Goal: Information Seeking & Learning: Learn about a topic

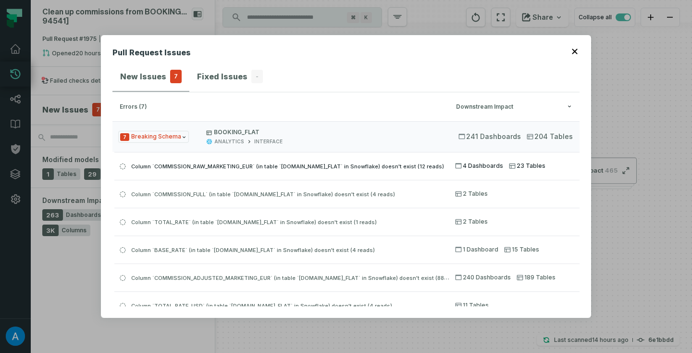
click at [303, 165] on span "Column `COMMISSION_RAW_MARKETING_EUR` (in table `[DOMAIN_NAME]_FLAT` in Snowfla…" at bounding box center [287, 166] width 313 height 7
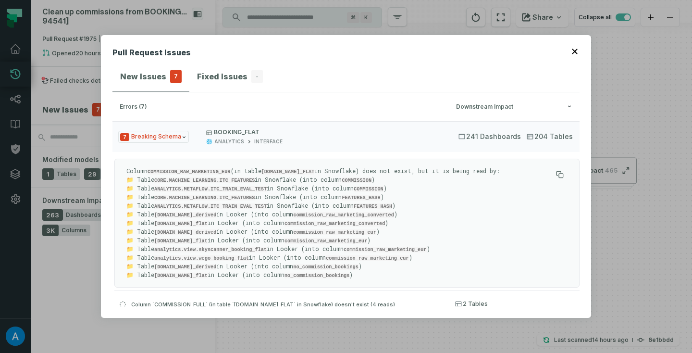
scroll to position [24, 0]
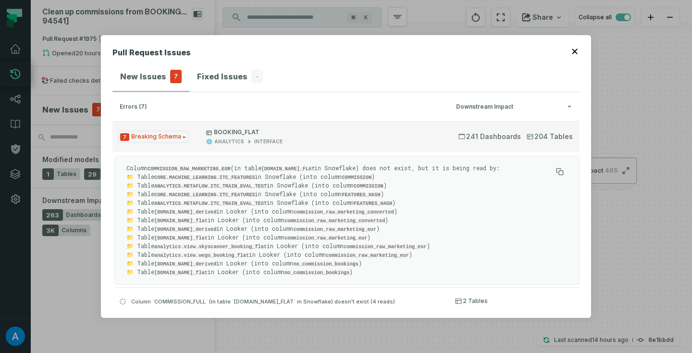
click at [434, 139] on div "ANALYTICS INTERFACE" at bounding box center [323, 141] width 235 height 7
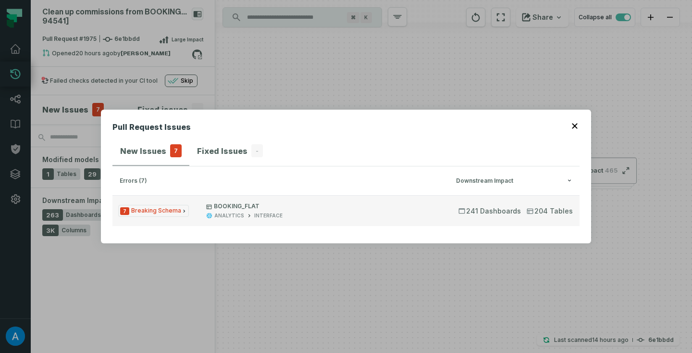
click at [335, 202] on button "7 Breaking Schema BOOKING_FLAT ANALYTICS INTERFACE 241 Dashboards 204 Tables" at bounding box center [346, 210] width 467 height 31
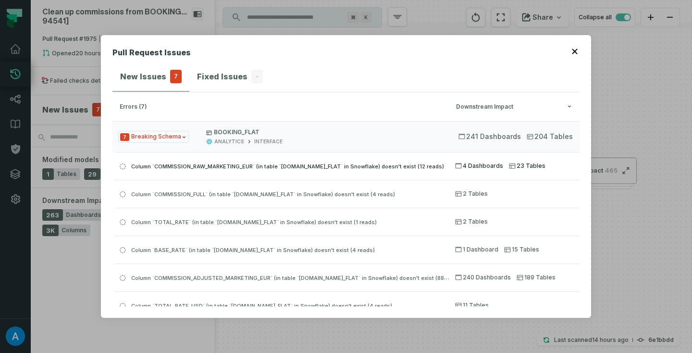
click at [331, 173] on button "Column `COMMISSION_RAW_MARKETING_EUR` (in table `[DOMAIN_NAME]_FLAT` in Snowfla…" at bounding box center [346, 165] width 465 height 27
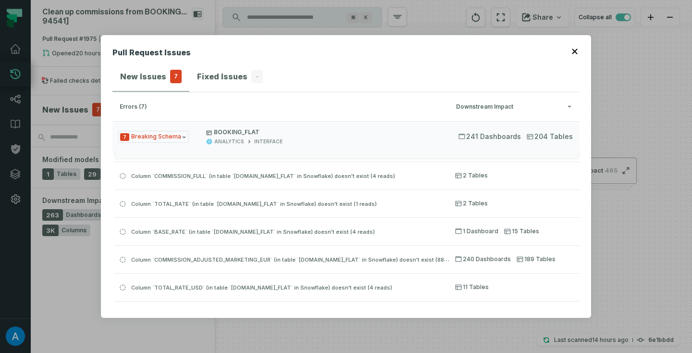
scroll to position [150, 0]
click at [331, 173] on span "Column `COMMISSION_FULL` (in table `[DOMAIN_NAME]_FLAT` in Snowflake) doesn't e…" at bounding box center [263, 176] width 264 height 7
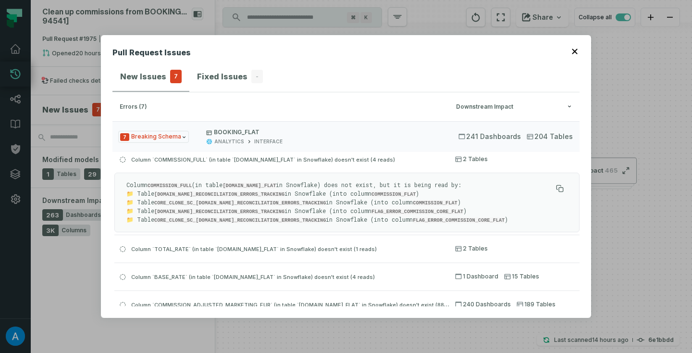
scroll to position [36, 0]
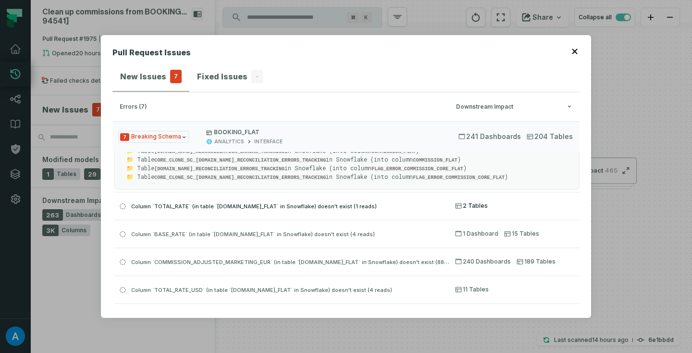
click at [319, 196] on button "Column `TOTAL_RATE` (in table `[DOMAIN_NAME]_FLAT` in Snowflake) doesn't exist …" at bounding box center [346, 205] width 465 height 27
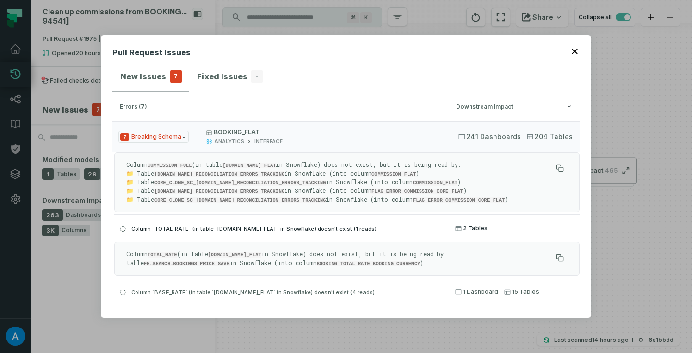
scroll to position [53, 0]
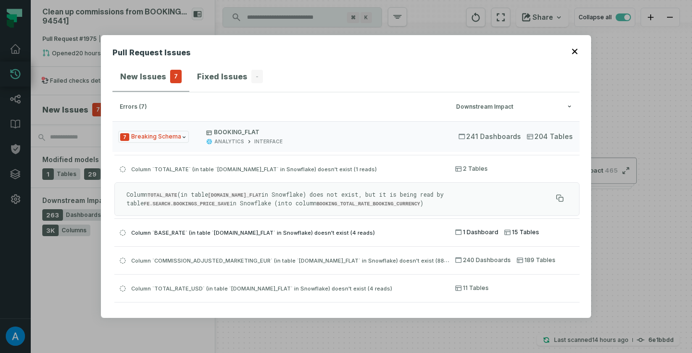
click at [313, 231] on span "Column `BASE_RATE` (in table `[DOMAIN_NAME]_FLAT` in Snowflake) doesn't exist (…" at bounding box center [253, 232] width 244 height 7
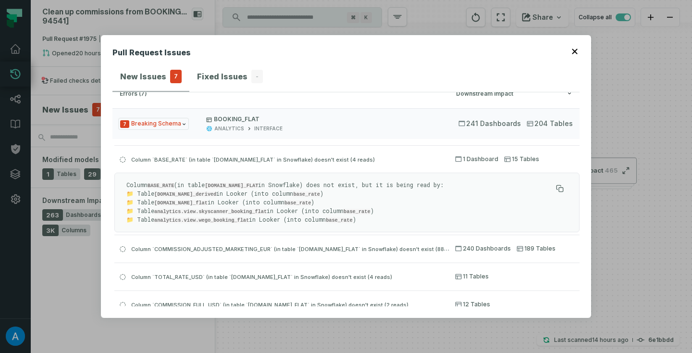
scroll to position [15, 0]
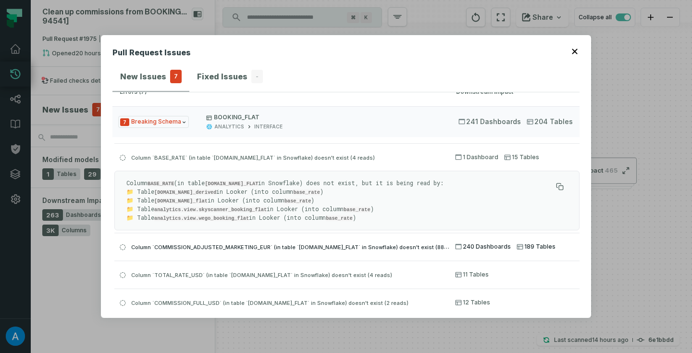
click at [261, 241] on div "Column `COMMISSION_ADJUSTED_MARKETING_EUR` (in table `ANALYTICS.INTERFACE.BOOKI…" at bounding box center [281, 247] width 335 height 12
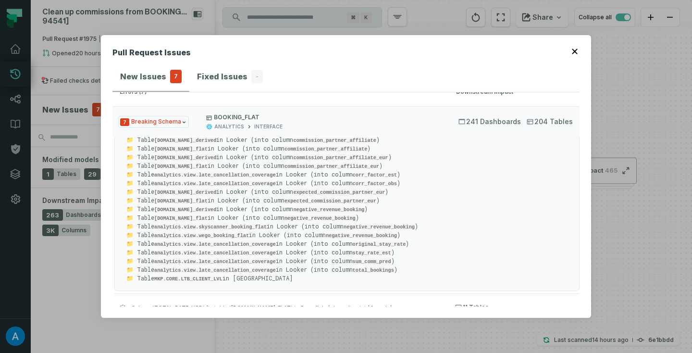
scroll to position [28, 0]
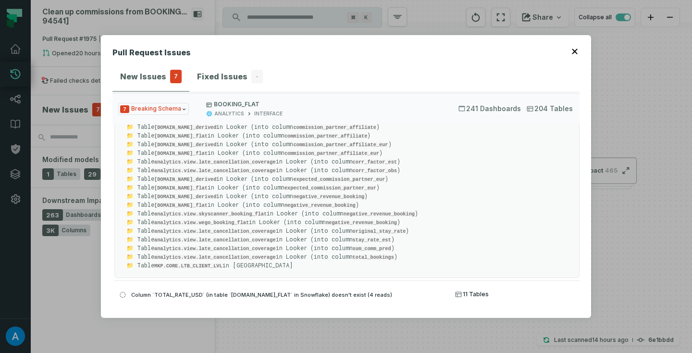
click at [338, 288] on div "Column `TOTAL_RATE_USD` (in table `[DOMAIN_NAME]_FLAT` in Snowflake) doesn't ex…" at bounding box center [281, 294] width 335 height 12
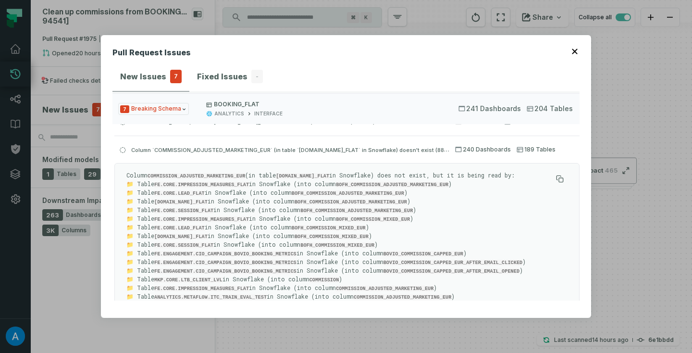
scroll to position [77, 0]
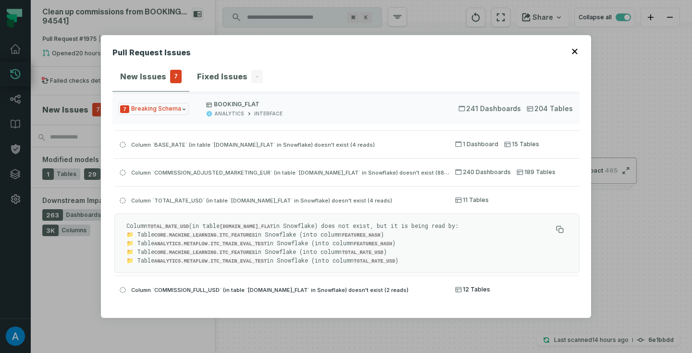
click at [328, 288] on span "Column `COMMISSION_FULL_USD` (in table `[DOMAIN_NAME]_FLAT` in Snowflake) doesn…" at bounding box center [269, 290] width 277 height 7
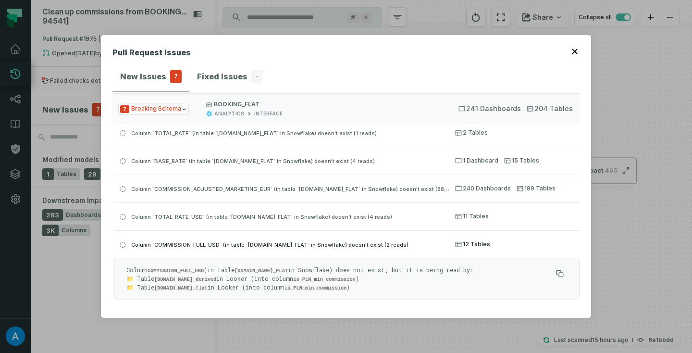
click at [331, 239] on div "Column `COMMISSION_FULL_USD` (in table `[DOMAIN_NAME]_FLAT` in Snowflake) doesn…" at bounding box center [281, 244] width 335 height 12
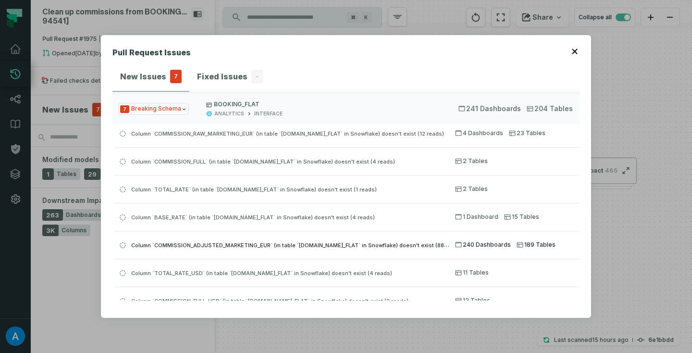
scroll to position [18, 0]
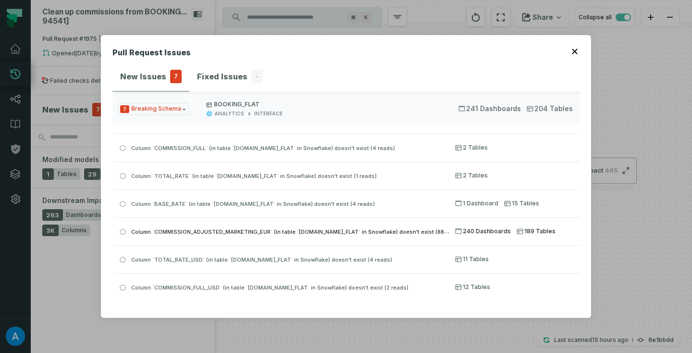
click at [331, 231] on span "Column `COMMISSION_ADJUSTED_MARKETING_EUR` (in table `ANALYTICS.INTERFACE.BOOKI…" at bounding box center [297, 231] width 332 height 8
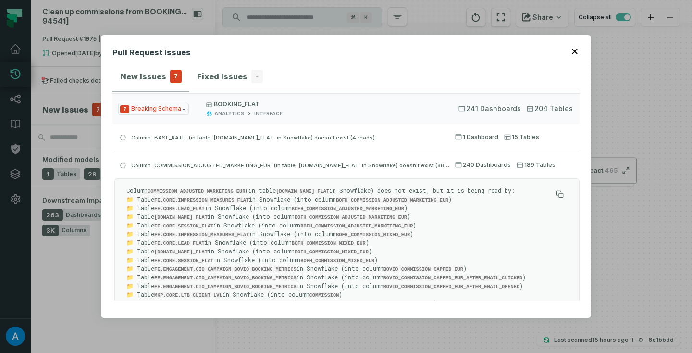
scroll to position [64, 0]
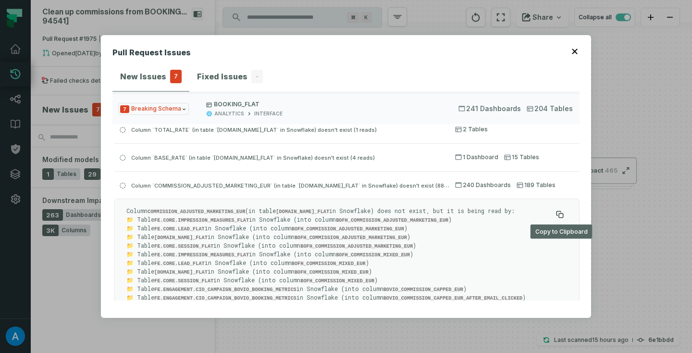
click at [561, 212] on icon at bounding box center [560, 215] width 8 height 8
click at [338, 189] on div "Column `COMMISSION_ADJUSTED_MARKETING_EUR` (in table `ANALYTICS.INTERFACE.BOOKI…" at bounding box center [281, 185] width 335 height 12
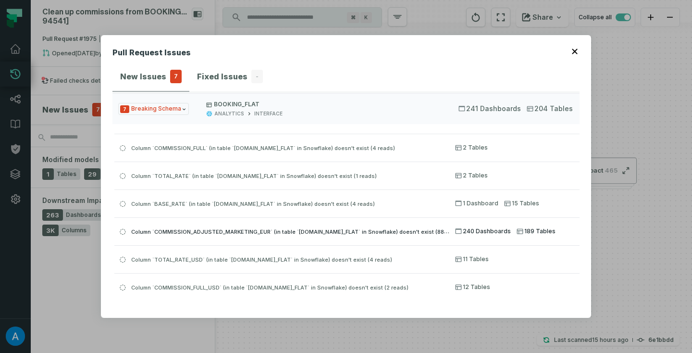
scroll to position [0, 0]
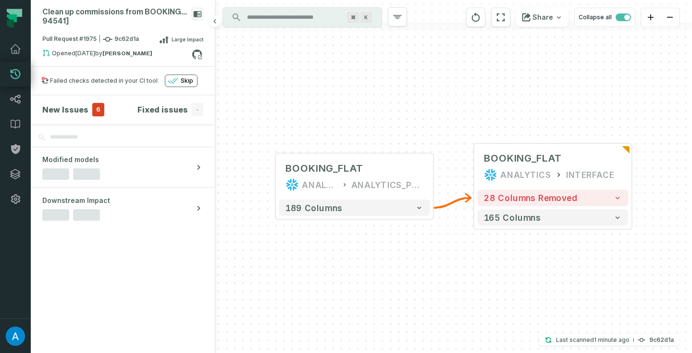
click at [76, 82] on div "Failed checks detected in your CI tool" at bounding box center [104, 81] width 108 height 8
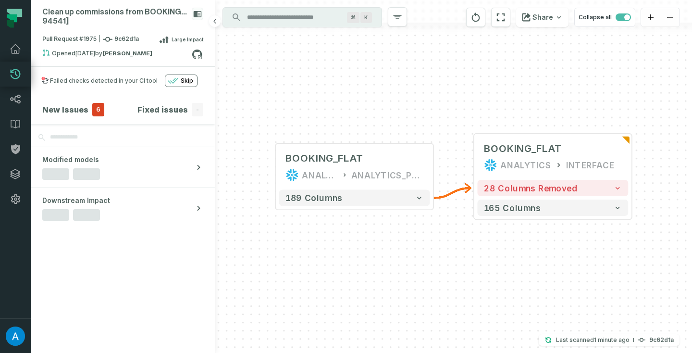
click at [80, 111] on h4 "New Issues" at bounding box center [65, 110] width 46 height 12
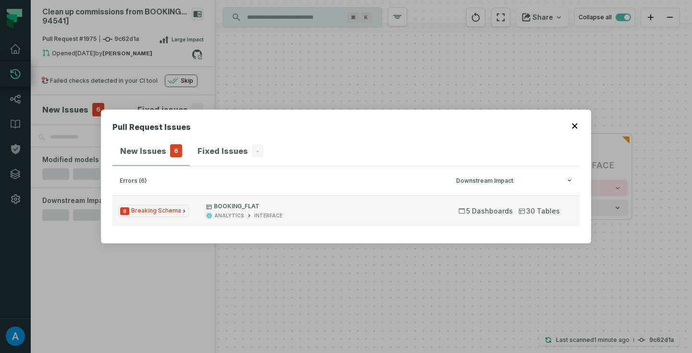
click at [238, 212] on span "BOOKING_FLAT ANALYTICS INTERFACE" at bounding box center [323, 210] width 235 height 17
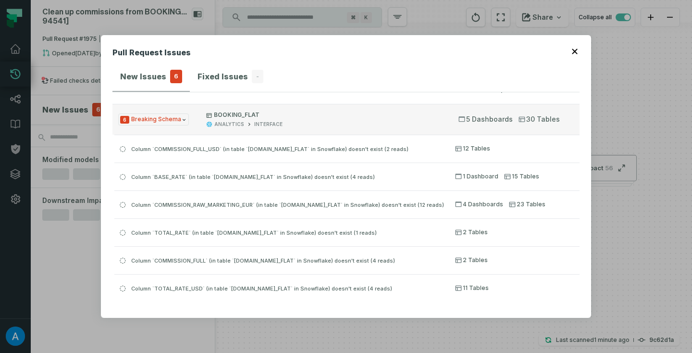
scroll to position [18, 0]
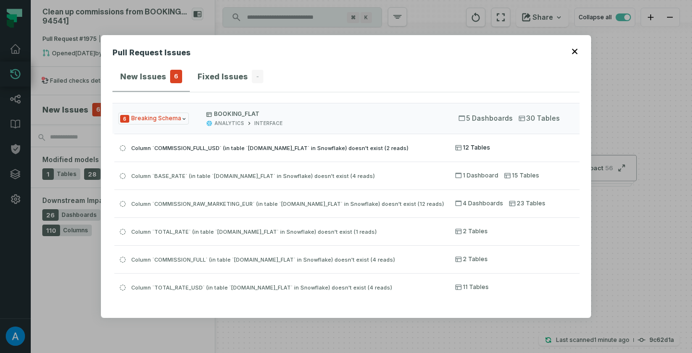
click at [243, 150] on span "Column `COMMISSION_FULL_USD` (in table `[DOMAIN_NAME]_FLAT` in Snowflake) doesn…" at bounding box center [269, 148] width 277 height 7
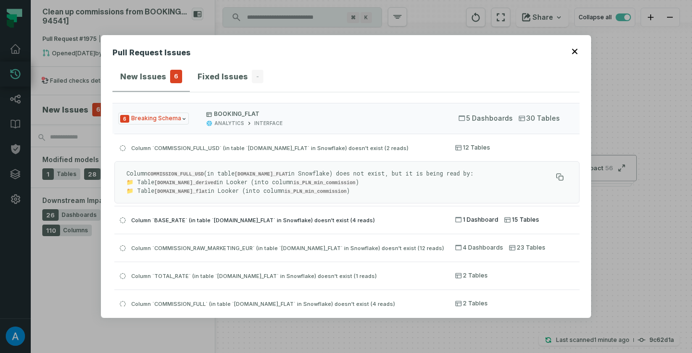
click at [244, 220] on span "Column `BASE_RATE` (in table `[DOMAIN_NAME]_FLAT` in Snowflake) doesn't exist (…" at bounding box center [253, 220] width 244 height 7
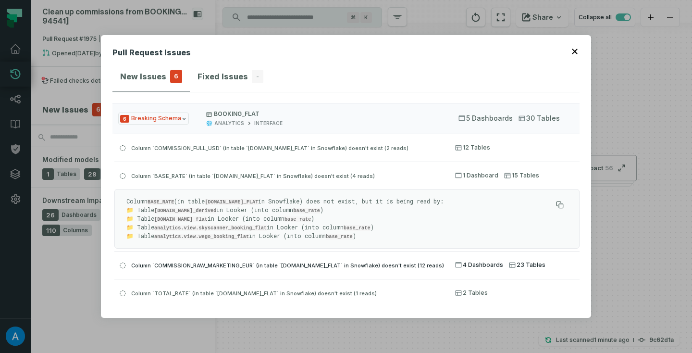
click at [253, 262] on span "Column `COMMISSION_RAW_MARKETING_EUR` (in table `[DOMAIN_NAME]_FLAT` in Snowfla…" at bounding box center [287, 265] width 313 height 7
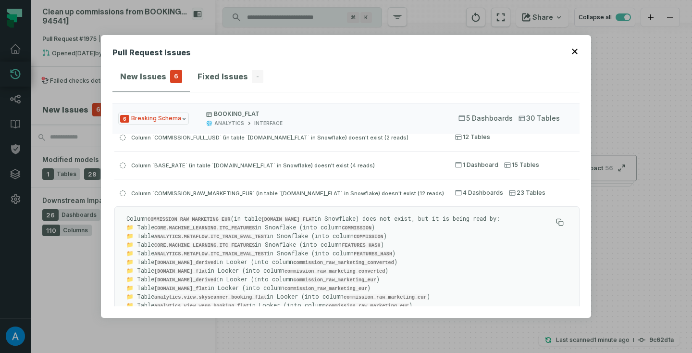
scroll to position [0, 0]
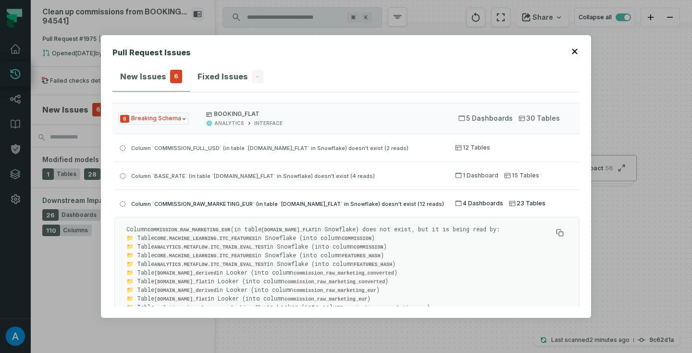
click at [385, 205] on span "Column `COMMISSION_RAW_MARKETING_EUR` (in table `[DOMAIN_NAME]_FLAT` in Snowfla…" at bounding box center [287, 204] width 313 height 7
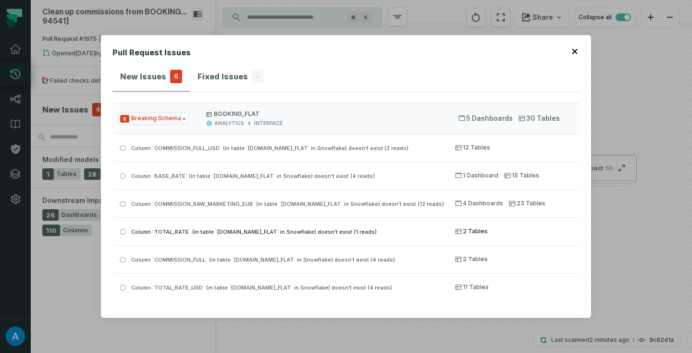
click at [377, 228] on span "Column `TOTAL_RATE` (in table `[DOMAIN_NAME]_FLAT` in Snowflake) doesn't exist …" at bounding box center [254, 231] width 246 height 7
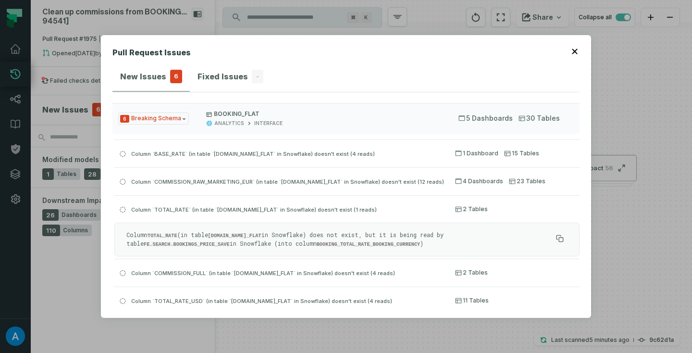
scroll to position [25, 0]
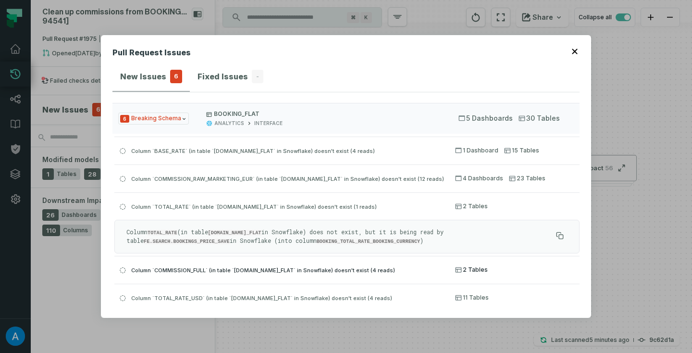
click at [330, 269] on span "Column `COMMISSION_FULL` (in table `[DOMAIN_NAME]_FLAT` in Snowflake) doesn't e…" at bounding box center [263, 270] width 264 height 7
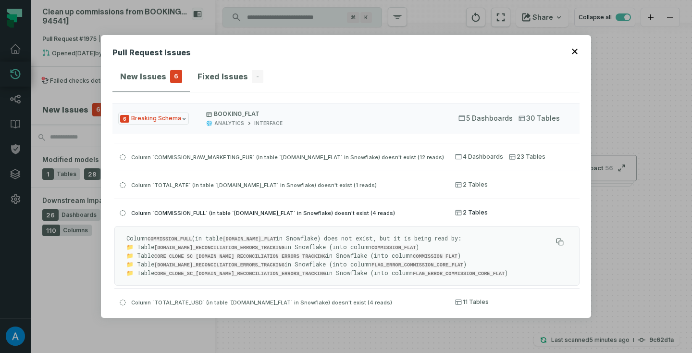
scroll to position [50, 0]
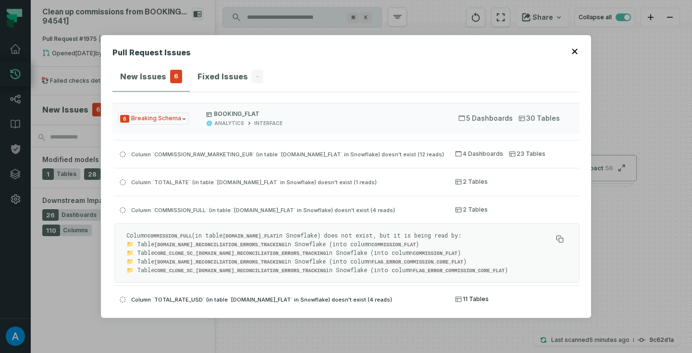
click at [323, 296] on span "Column `TOTAL_RATE_USD` (in table `[DOMAIN_NAME]_FLAT` in Snowflake) doesn't ex…" at bounding box center [261, 299] width 261 height 7
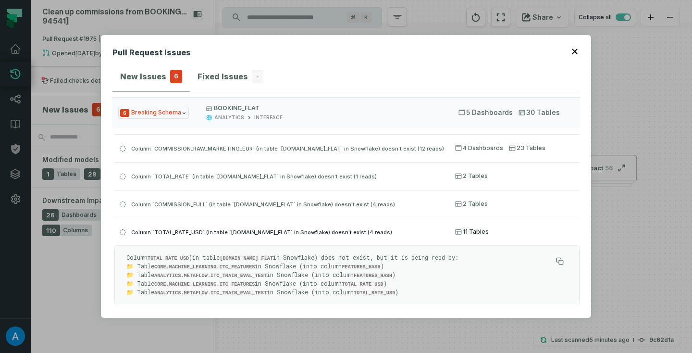
scroll to position [28, 0]
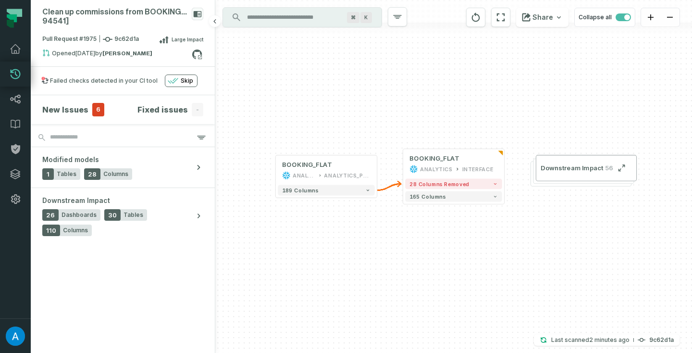
click at [152, 111] on h4 "Fixed issues" at bounding box center [163, 110] width 50 height 12
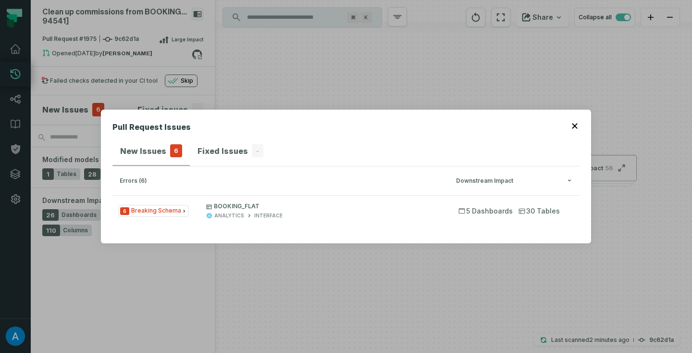
click at [89, 113] on div "Pull Request Issues New Issues 6 Fixed Issues - errors (6) Downstream Impact 6 …" at bounding box center [346, 176] width 692 height 353
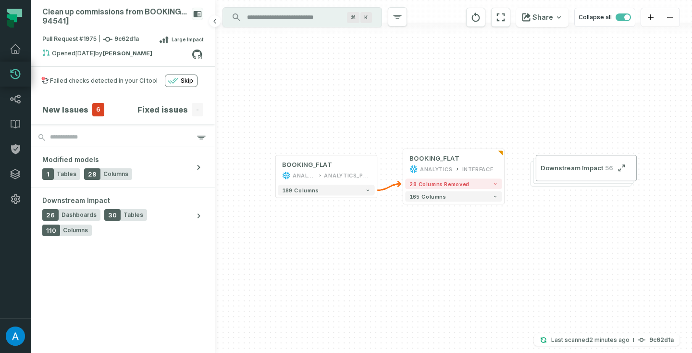
click at [80, 112] on h4 "New Issues" at bounding box center [65, 110] width 46 height 12
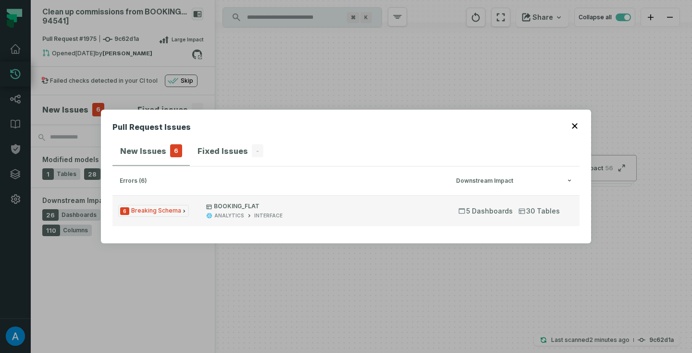
click at [233, 209] on p "BOOKING_FLAT" at bounding box center [323, 206] width 235 height 8
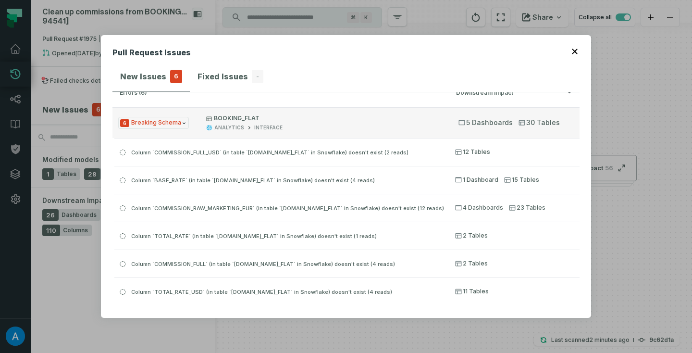
scroll to position [18, 0]
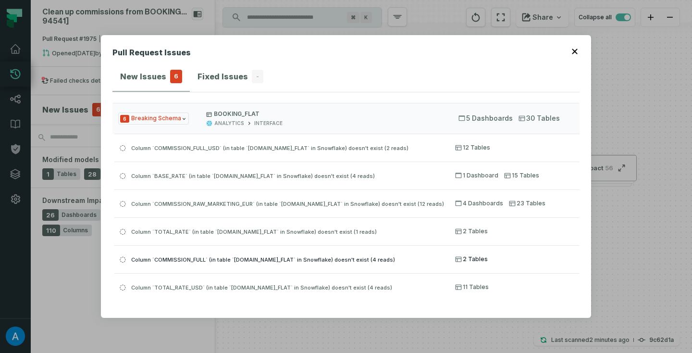
click at [246, 262] on span "Column `COMMISSION_FULL` (in table `[DOMAIN_NAME]_FLAT` in Snowflake) doesn't e…" at bounding box center [263, 259] width 264 height 7
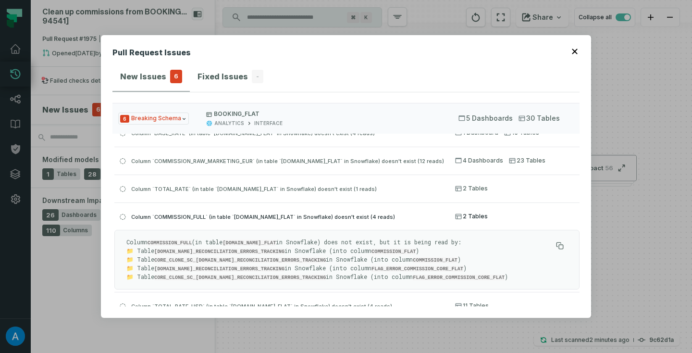
scroll to position [44, 0]
drag, startPoint x: 188, startPoint y: 274, endPoint x: 215, endPoint y: 274, distance: 26.9
click at [215, 274] on code "CORE_CLONE_SC_[DOMAIN_NAME]_RECONCILIATION_ERRORS_TRACKING" at bounding box center [240, 277] width 172 height 6
copy code "SC_130984"
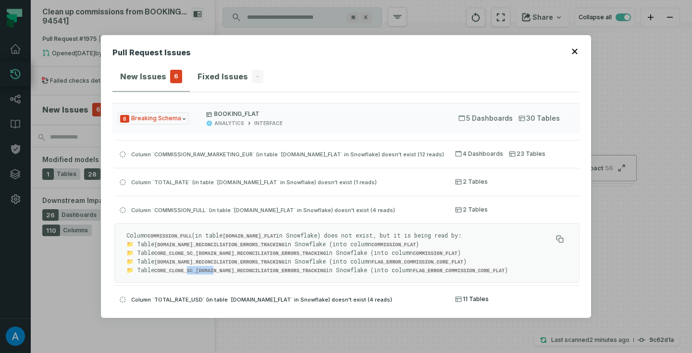
click at [333, 297] on span "Column `TOTAL_RATE_USD` (in table `[DOMAIN_NAME]_FLAT` in Snowflake) doesn't ex…" at bounding box center [261, 299] width 261 height 7
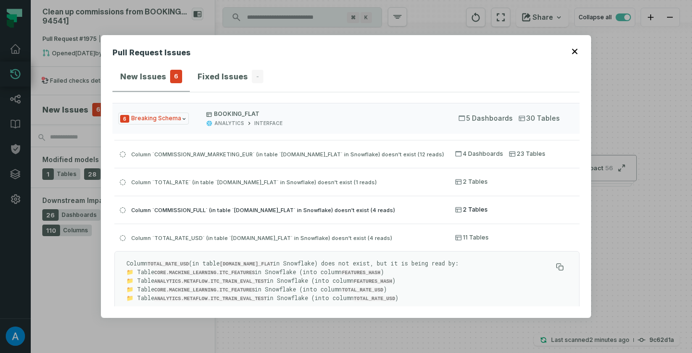
click at [328, 208] on span "Column `COMMISSION_FULL` (in table `[DOMAIN_NAME]_FLAT` in Snowflake) doesn't e…" at bounding box center [263, 210] width 264 height 7
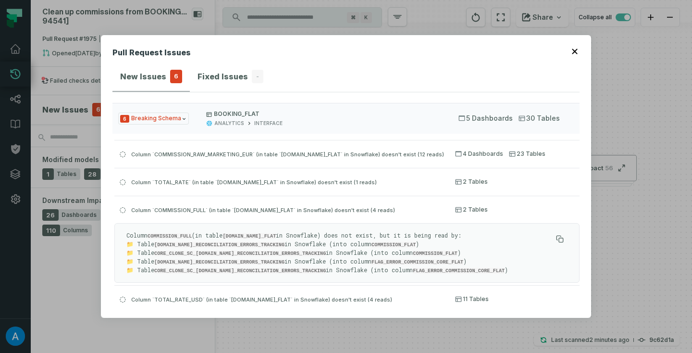
drag, startPoint x: 201, startPoint y: 245, endPoint x: 314, endPoint y: 247, distance: 112.5
click at [314, 247] on p "Column COMMISSION_FULL (in table ANALYTICS.INTERFACE.BOOKING_FLAT in Snowflake)…" at bounding box center [339, 252] width 426 height 43
copy code "BOOKING_RECONCILIATION_ERRORS_TRACKING"
click at [186, 236] on code "COMMISSION_FULL" at bounding box center [170, 236] width 44 height 6
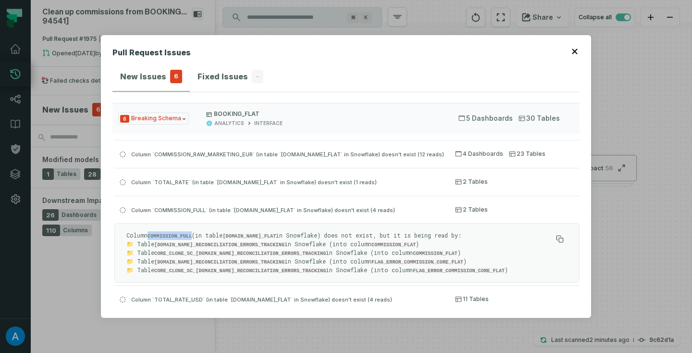
copy code "COMMISSION_FULL"
